Goal: Task Accomplishment & Management: Manage account settings

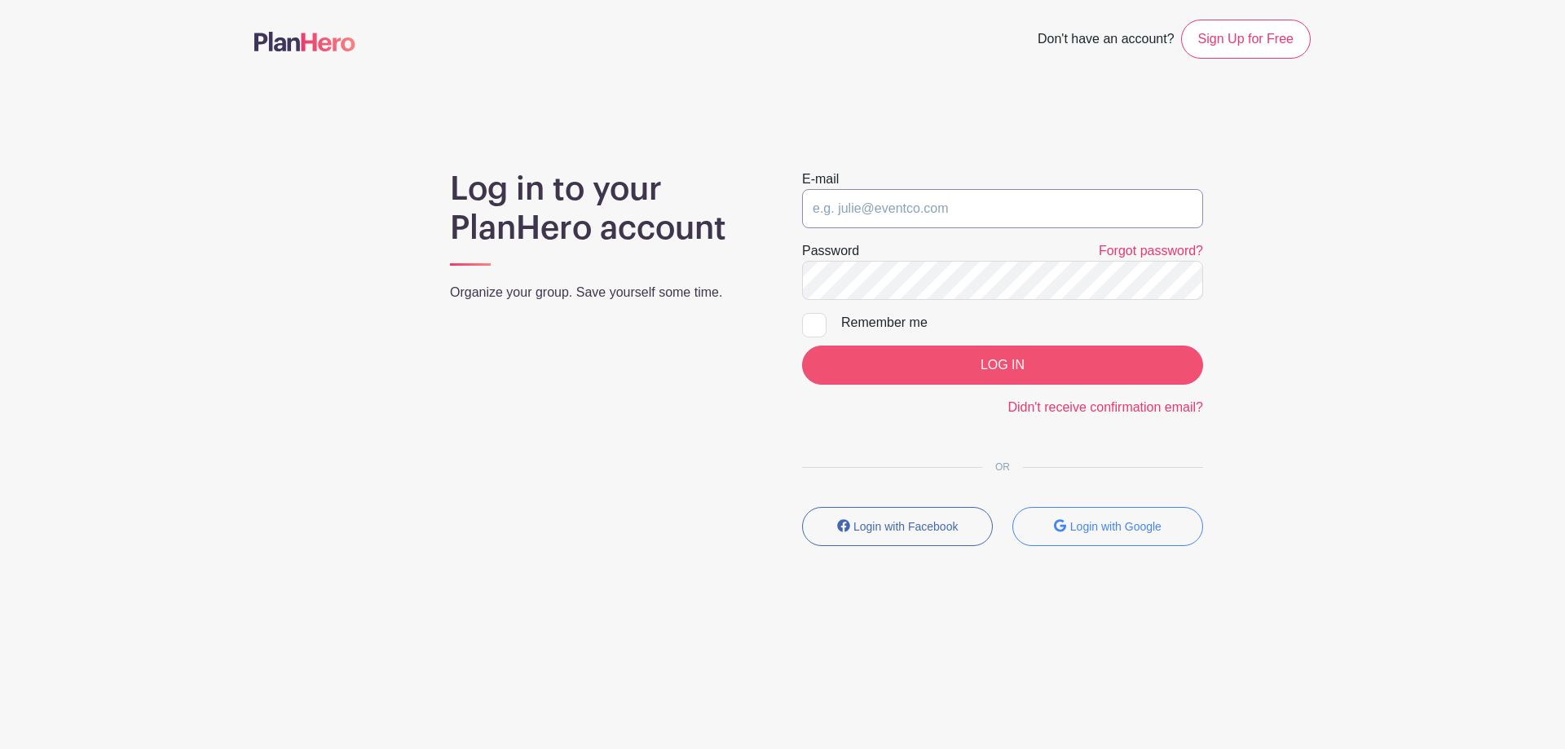
type input "[PERSON_NAME][EMAIL_ADDRESS][DOMAIN_NAME]"
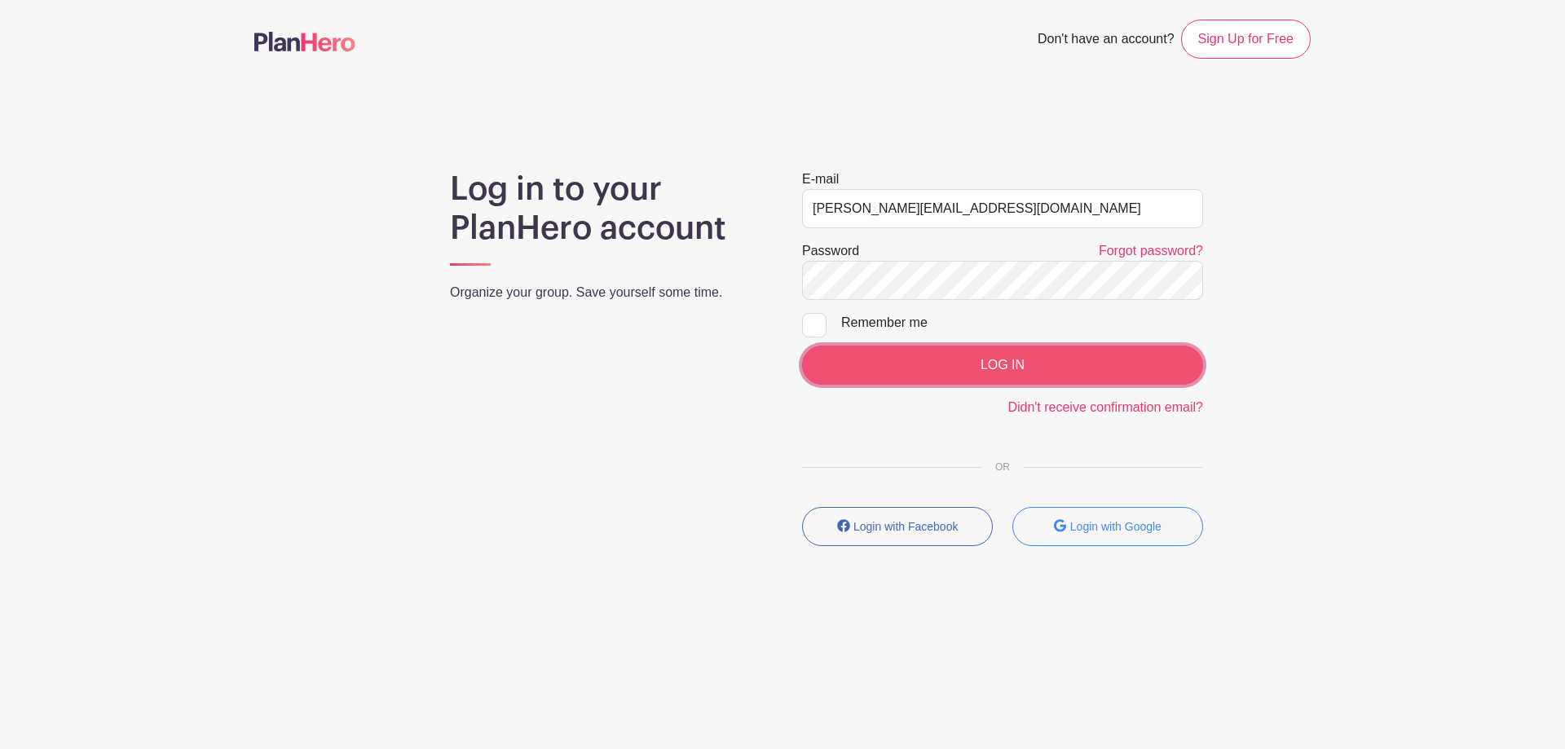
click at [1016, 366] on input "LOG IN" at bounding box center [1002, 365] width 401 height 39
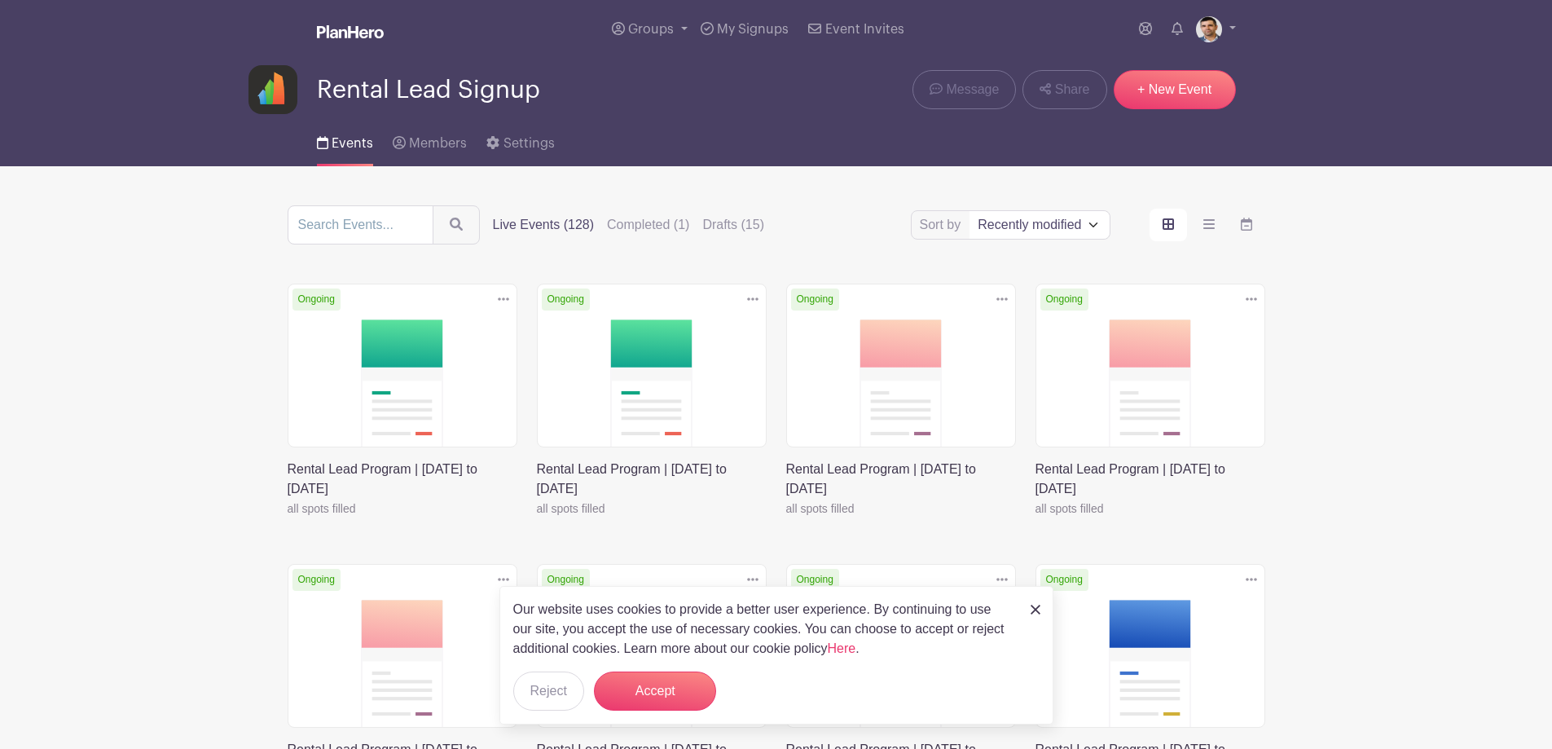
click at [288, 518] on link at bounding box center [288, 518] width 0 height 0
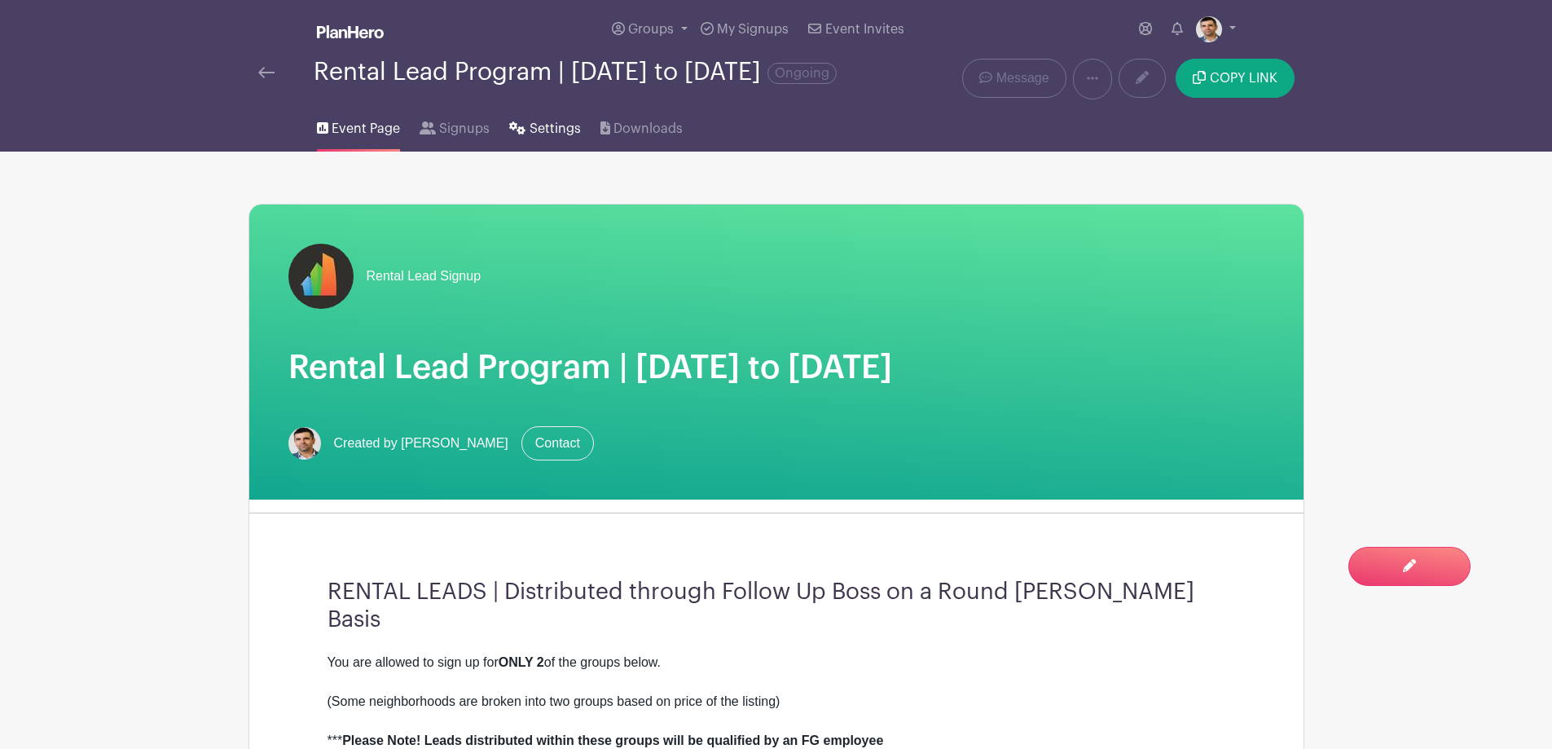
click at [542, 135] on span "Settings" at bounding box center [555, 129] width 51 height 20
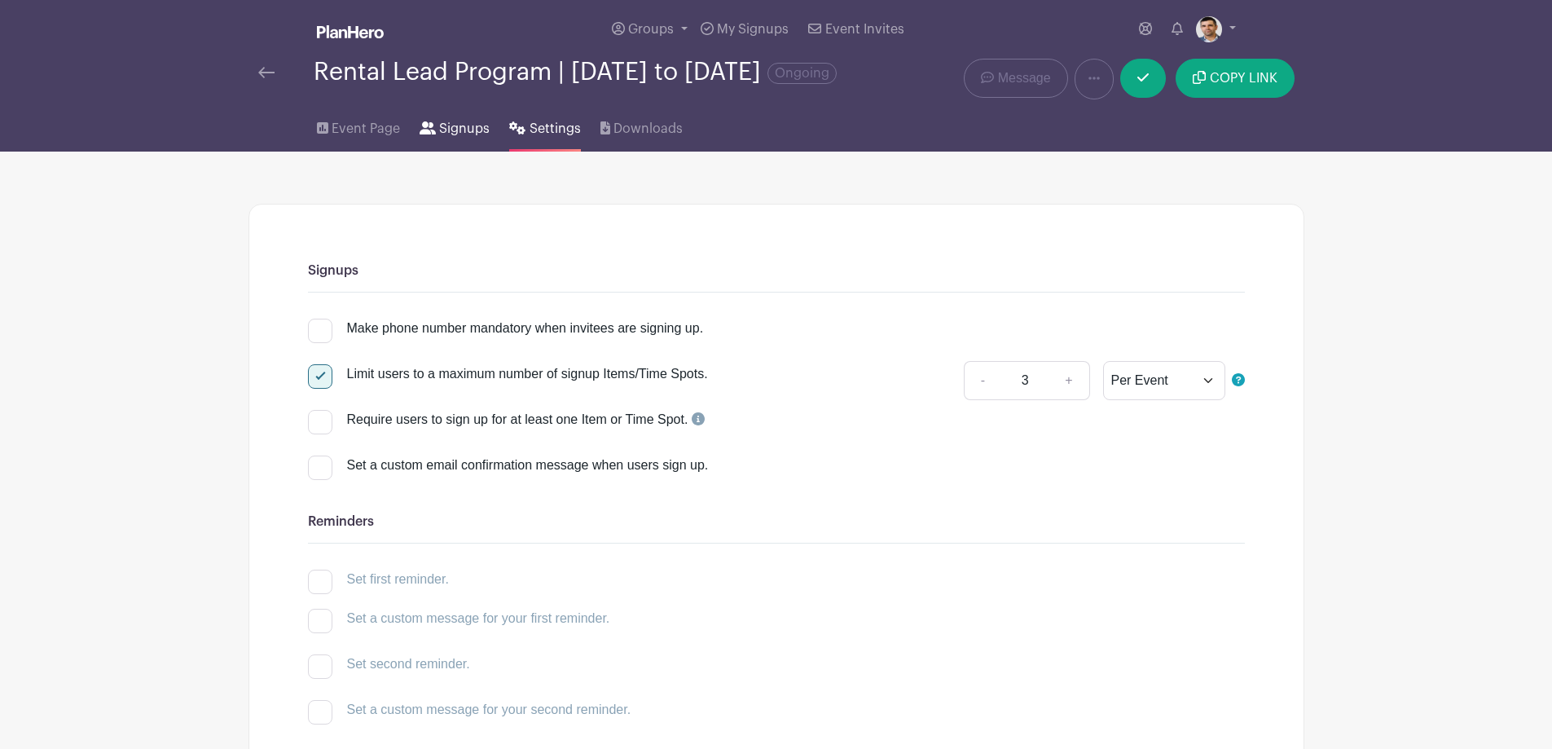
click at [472, 139] on span "Signups" at bounding box center [464, 129] width 51 height 20
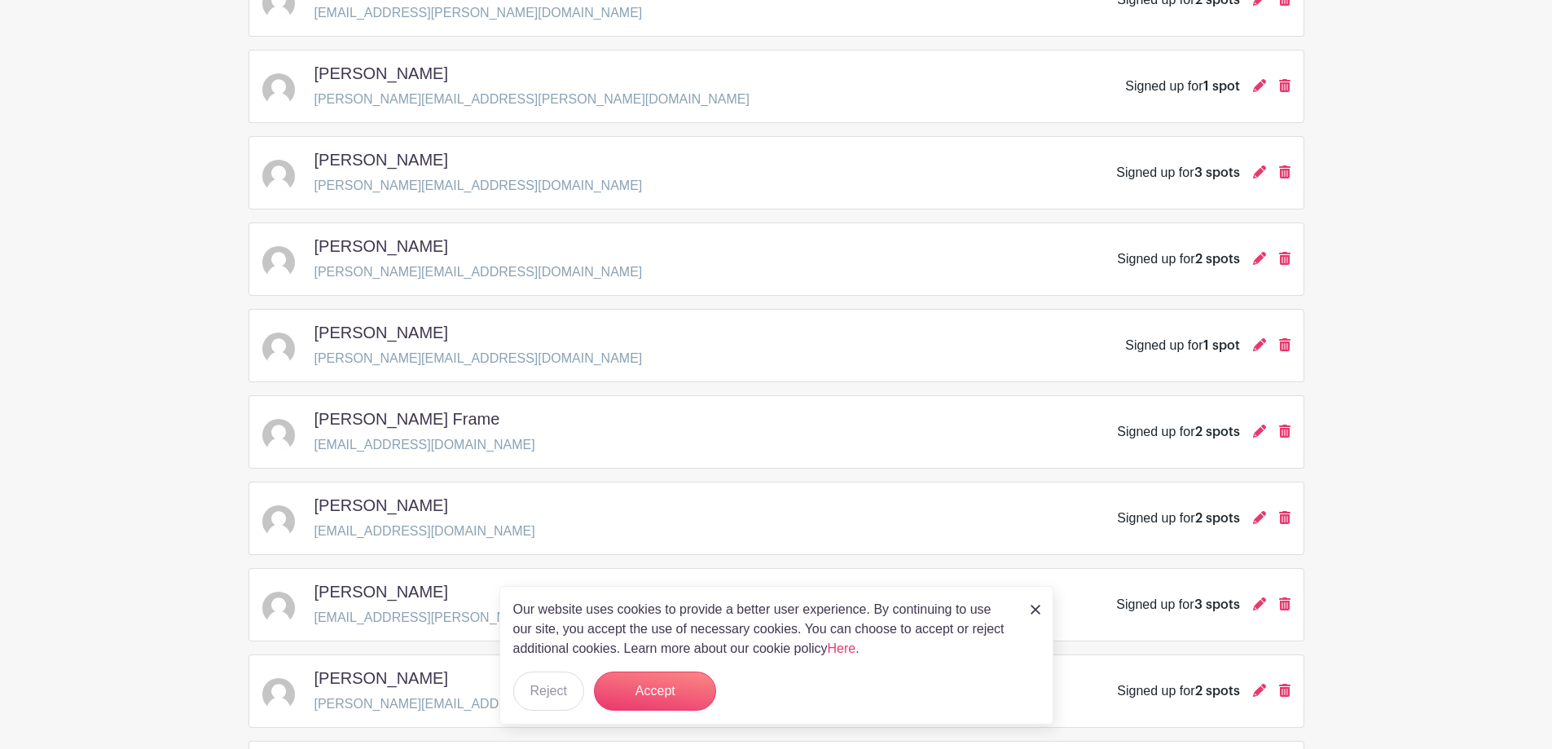
scroll to position [1630, 0]
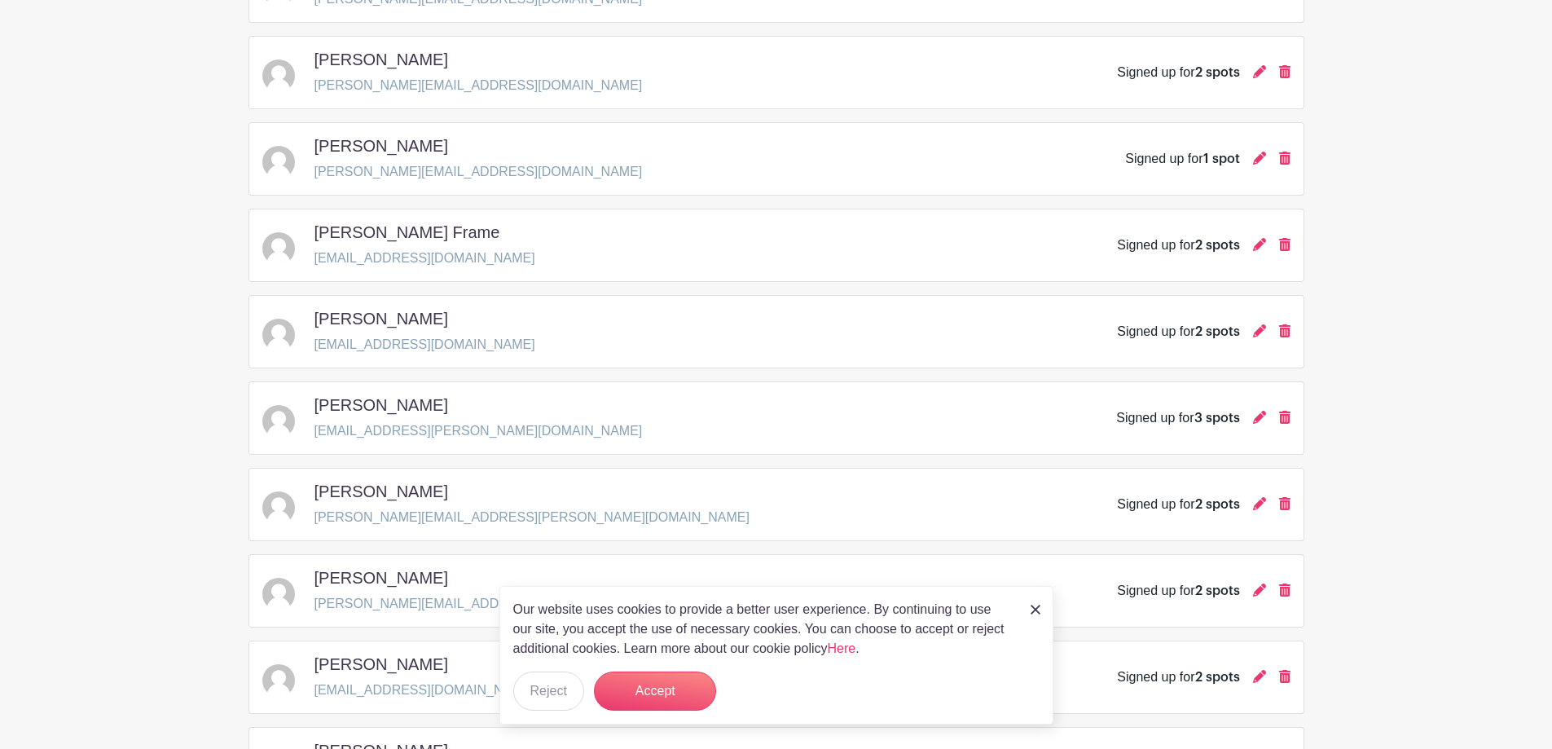
click at [1035, 610] on img at bounding box center [1036, 610] width 10 height 10
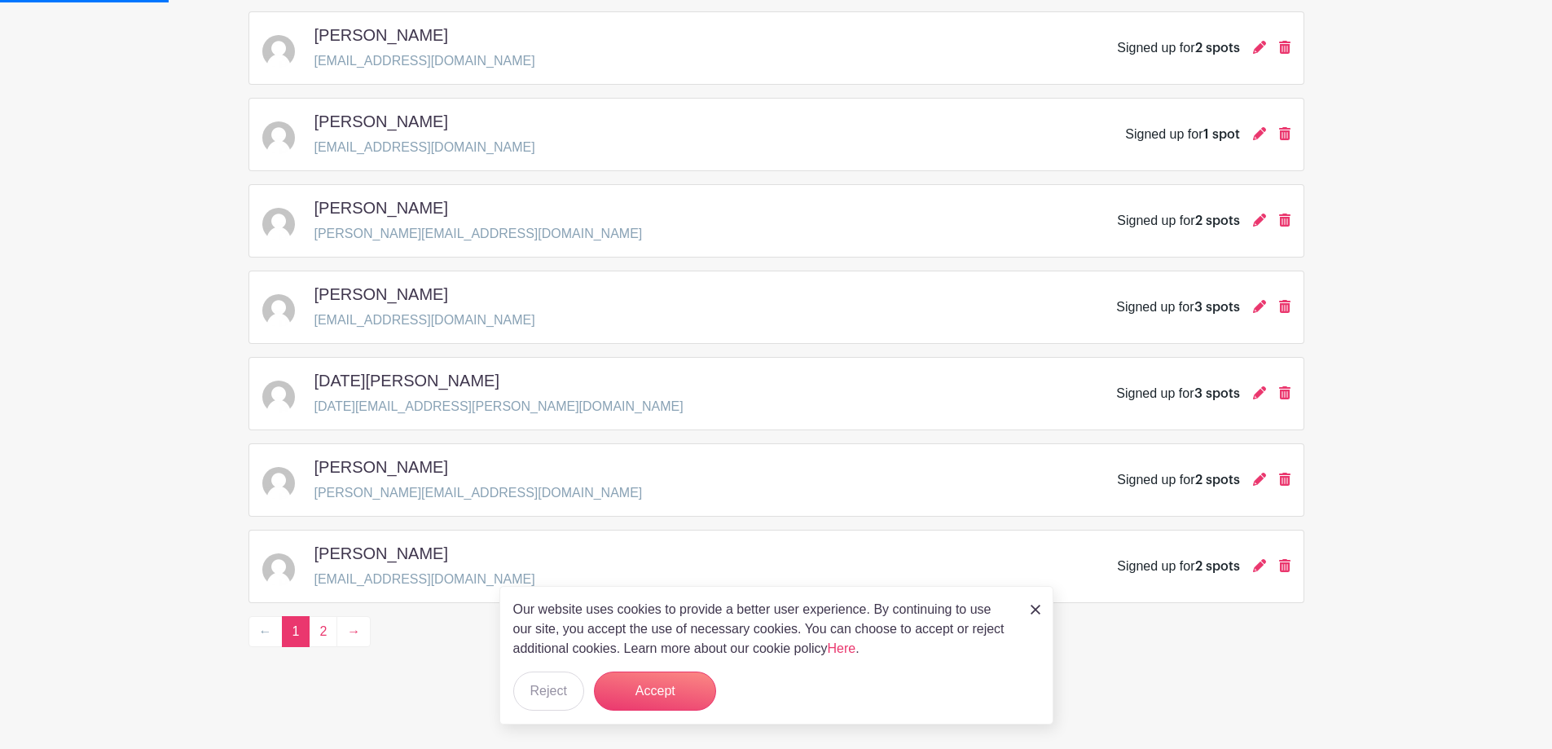
scroll to position [2272, 0]
click at [320, 626] on link "2" at bounding box center [323, 631] width 29 height 31
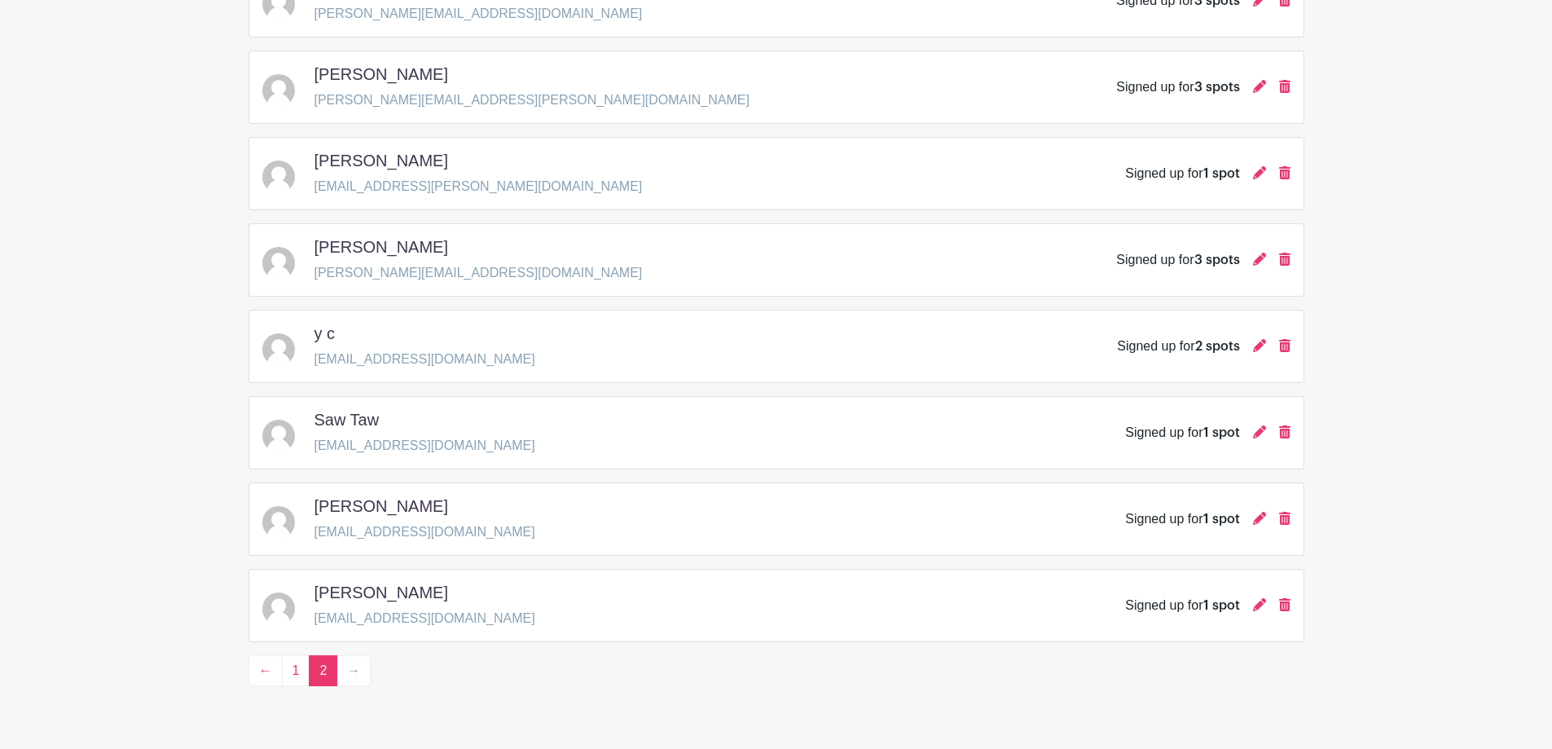
scroll to position [1320, 0]
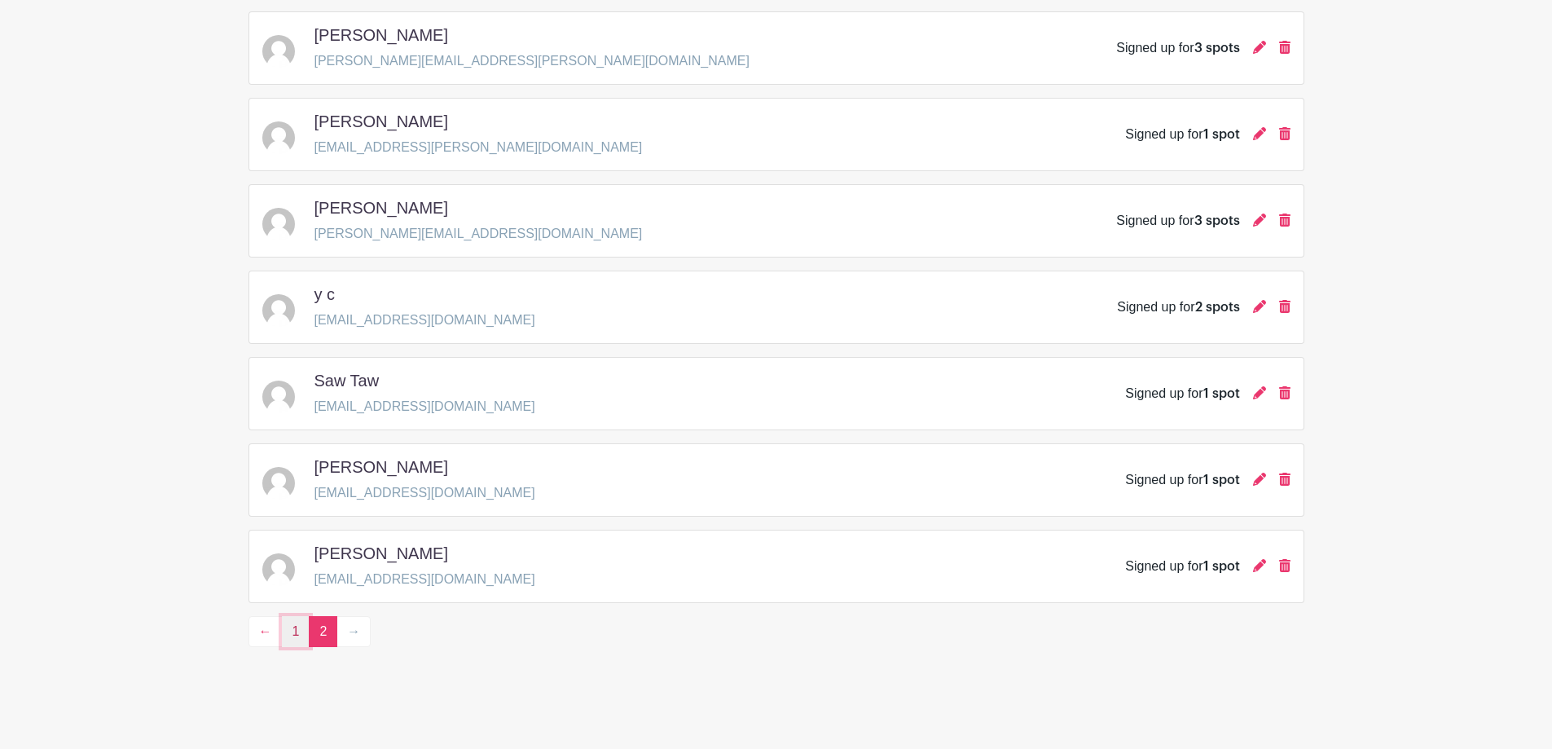
click at [296, 632] on link "1" at bounding box center [296, 631] width 29 height 31
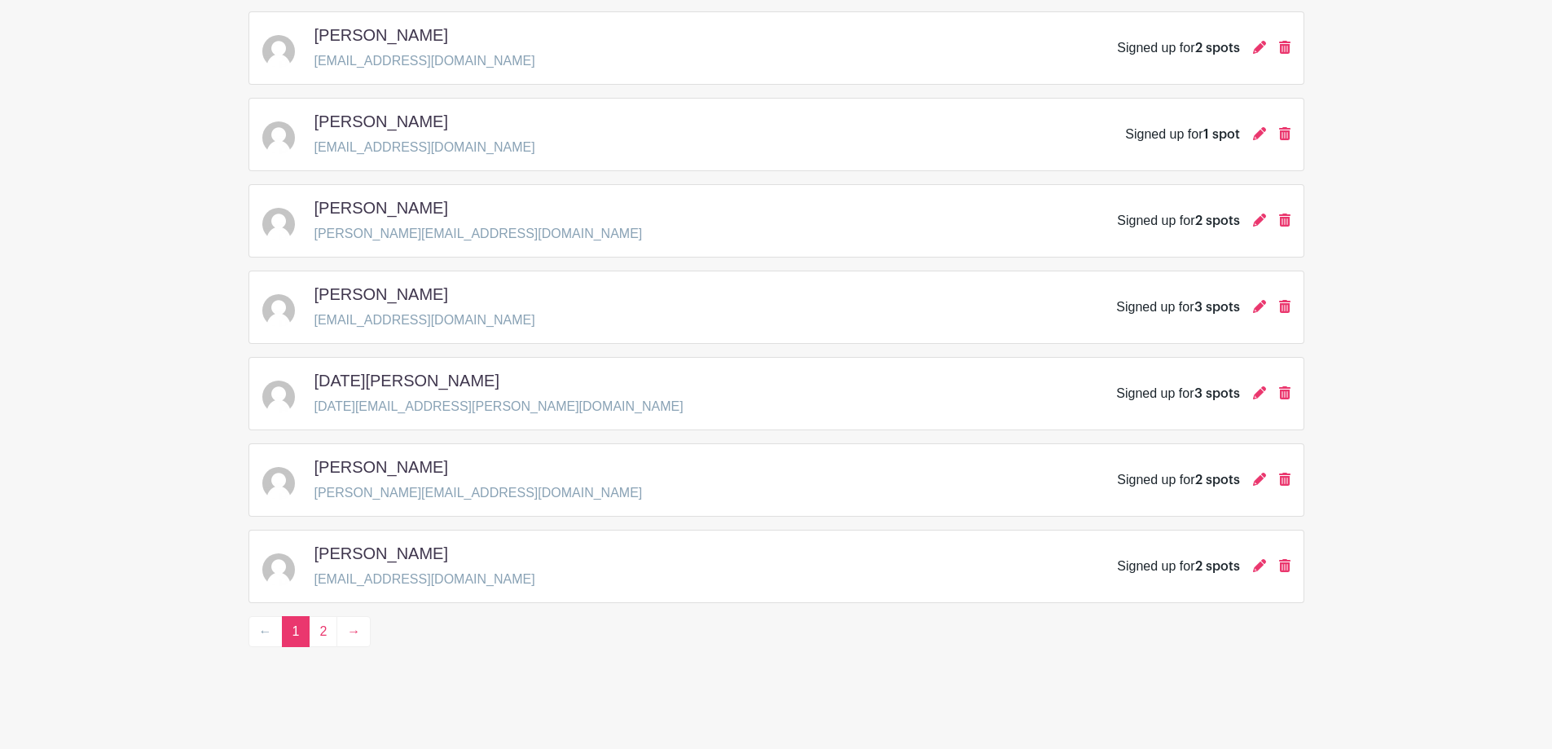
scroll to position [2272, 0]
click at [326, 632] on link "2" at bounding box center [323, 631] width 29 height 31
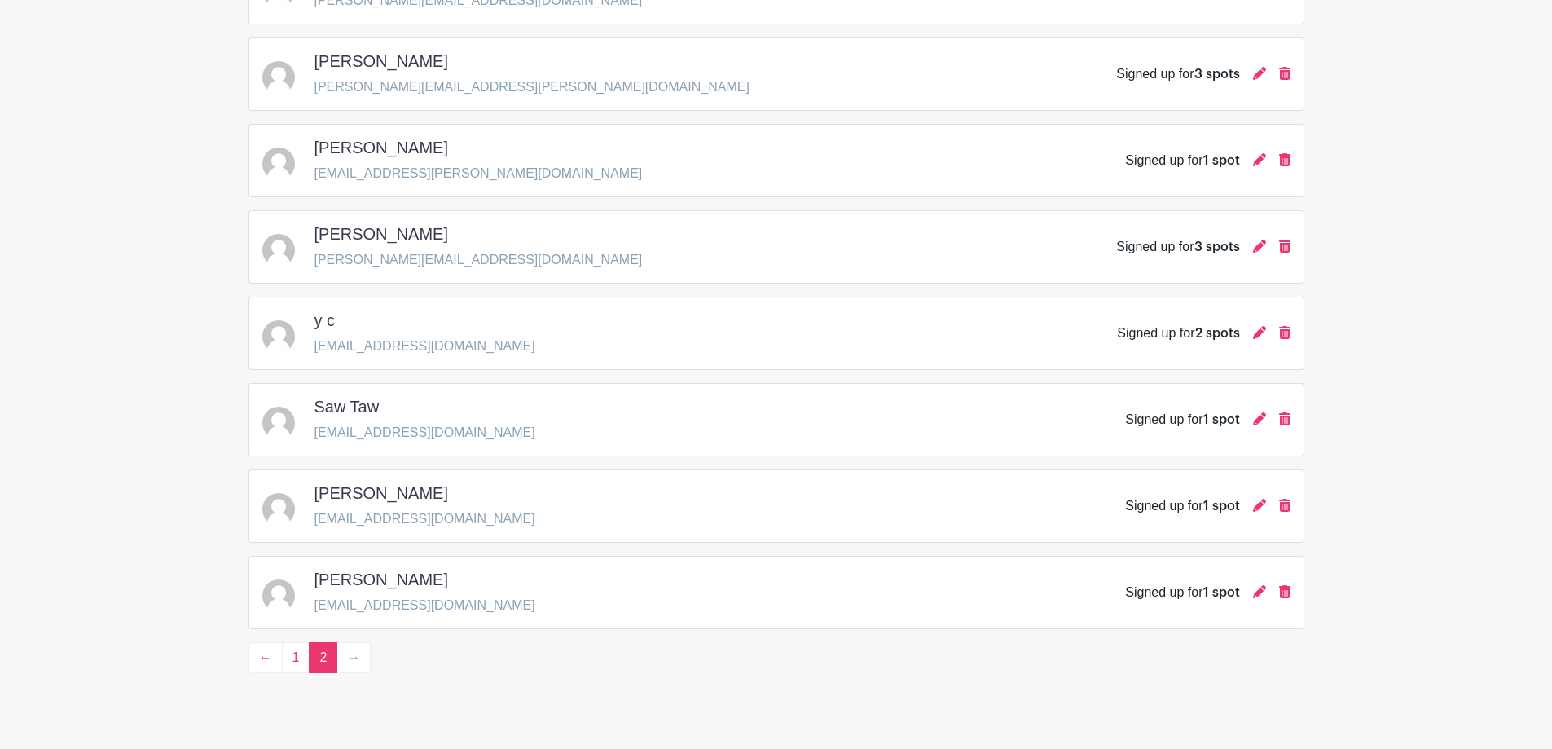
scroll to position [1320, 0]
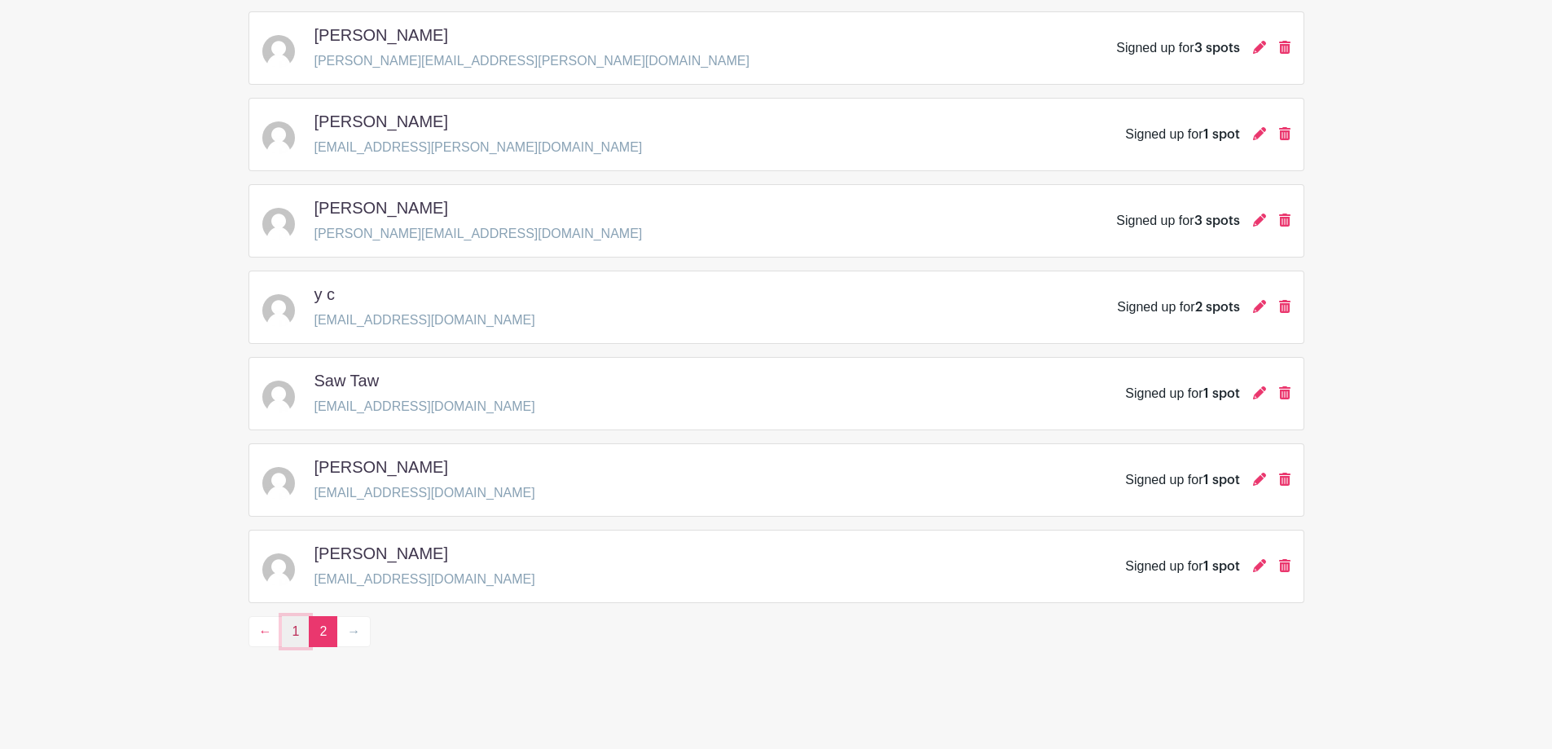
click at [294, 637] on link "1" at bounding box center [296, 631] width 29 height 31
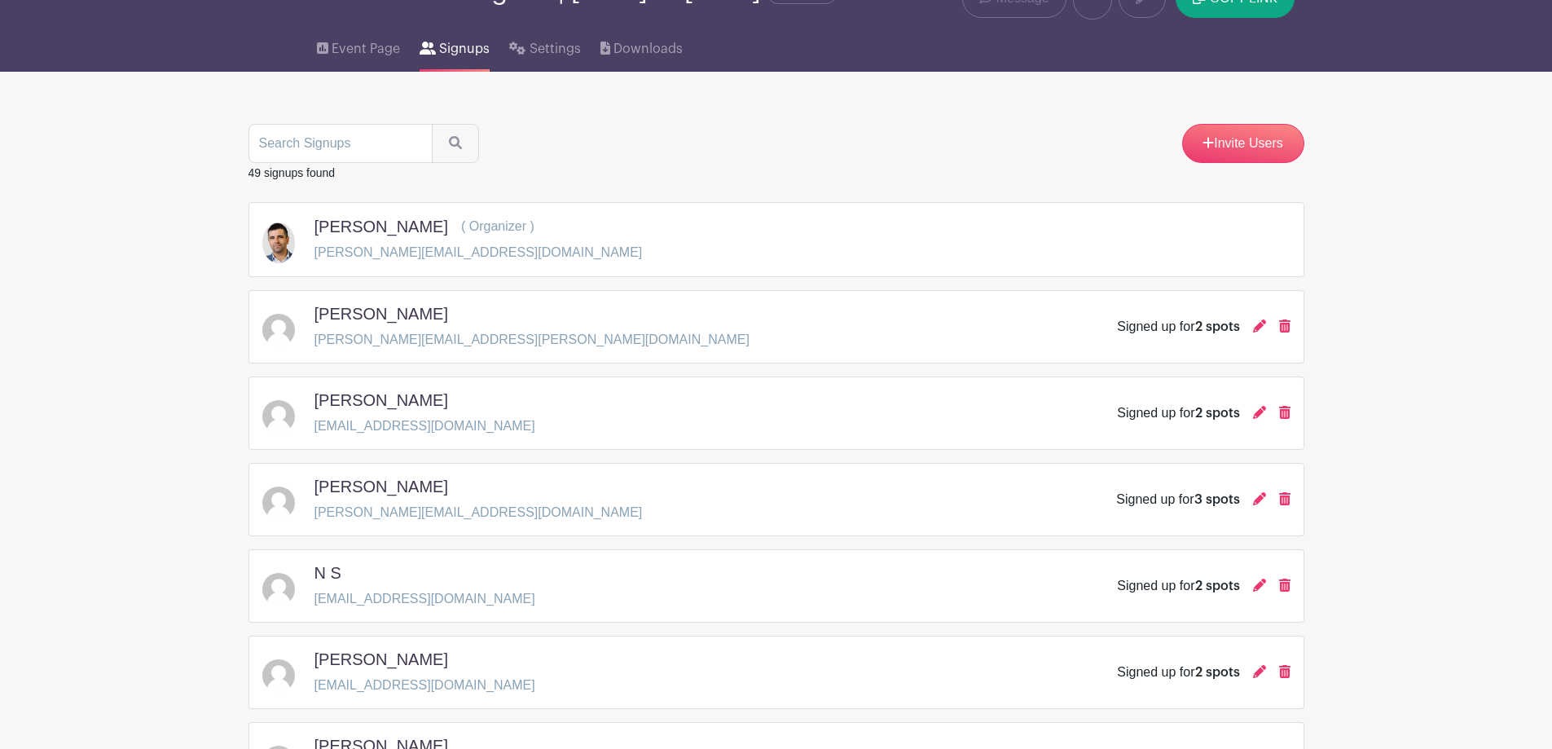
scroll to position [72, 0]
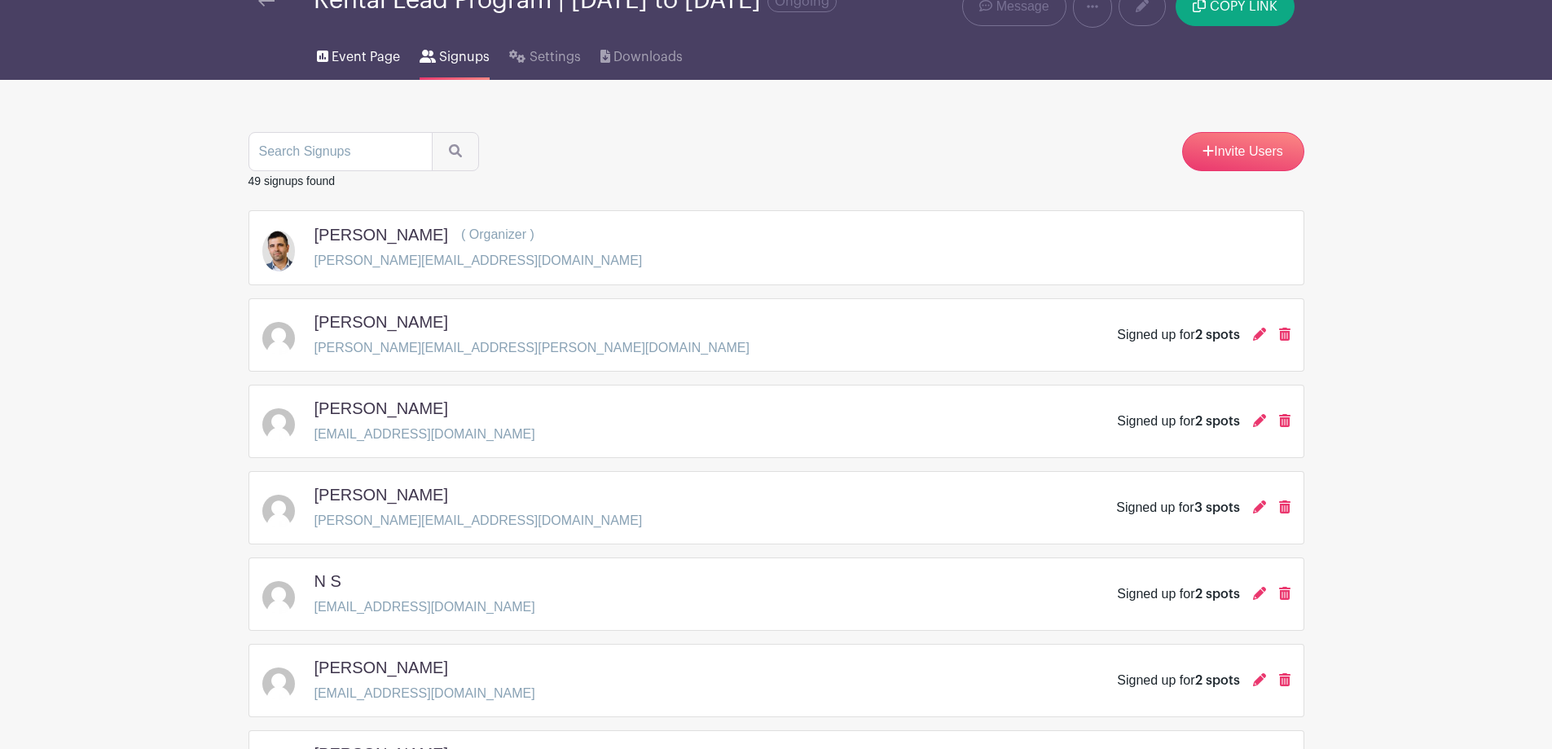
click at [350, 67] on span "Event Page" at bounding box center [366, 57] width 68 height 20
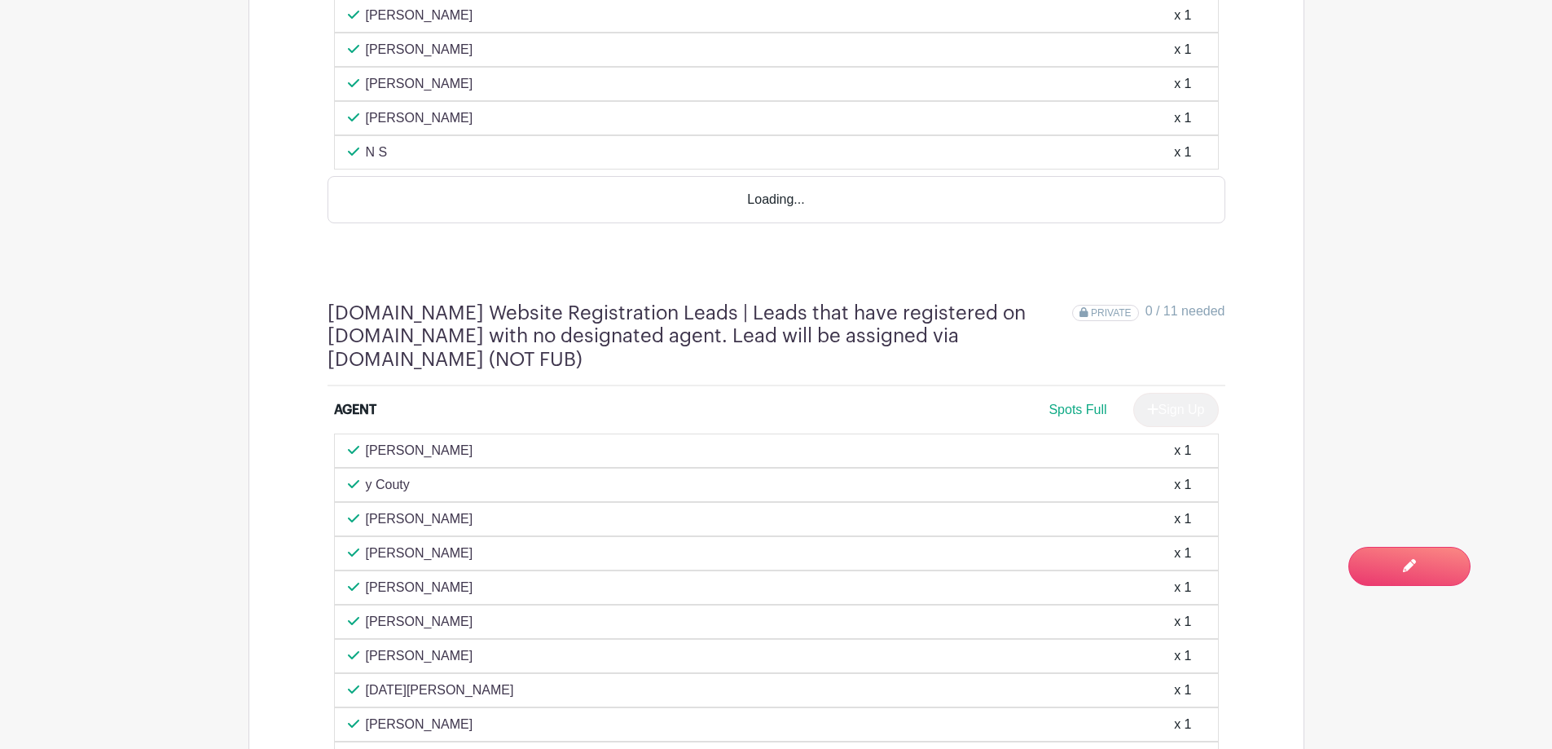
scroll to position [815, 0]
